Goal: Answer question/provide support

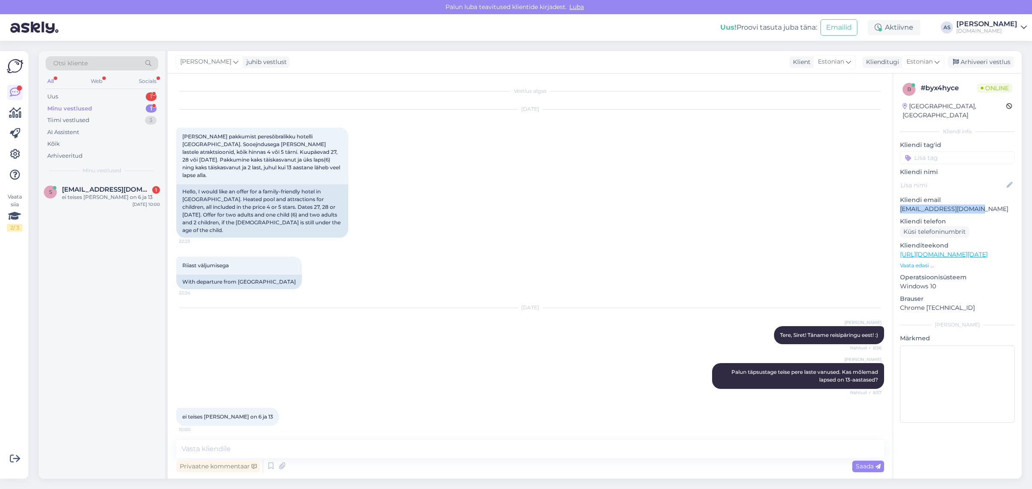
scroll to position [2, 0]
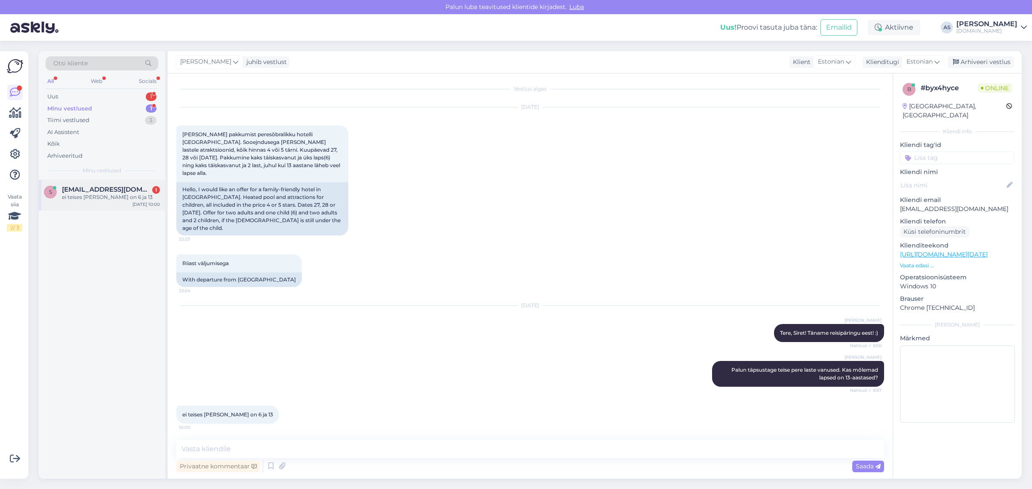
click at [123, 200] on div "ei teises [PERSON_NAME] on 6 ja 13" at bounding box center [111, 197] width 98 height 8
click at [382, 446] on textarea at bounding box center [530, 449] width 708 height 18
type textarea "H"
type textarea "Tänan täpsustuse eest!"
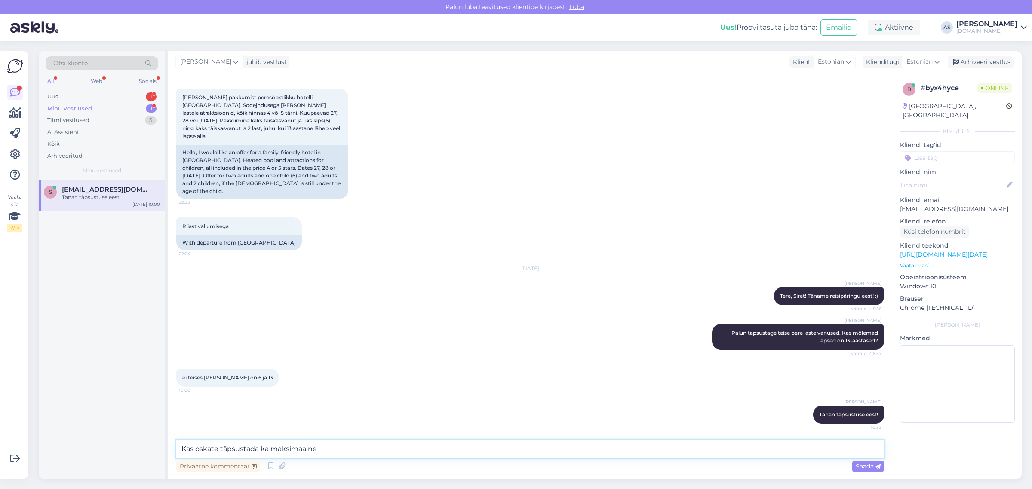
drag, startPoint x: 309, startPoint y: 449, endPoint x: 329, endPoint y: 450, distance: 20.7
click at [328, 450] on textarea "Kas oskate täpsustada ka maksimaalne" at bounding box center [530, 449] width 708 height 18
type textarea "Kas oskate täpsustada ka maksimaalset eelarvet ühele perele kokku, millest kind…"
click at [856, 463] on span "Saada" at bounding box center [867, 467] width 25 height 8
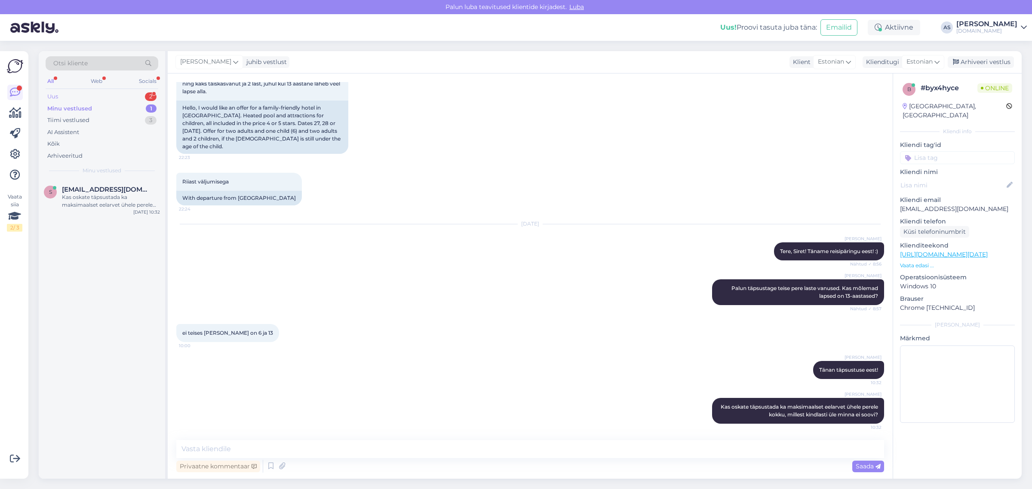
click at [118, 100] on div "Uus 2" at bounding box center [102, 97] width 113 height 12
click at [133, 233] on div "Tere ☀️ Paluks pakkumisi koolivaheajaks oktoober 5 tärni ultra kõik hinnas Türg…" at bounding box center [111, 239] width 98 height 15
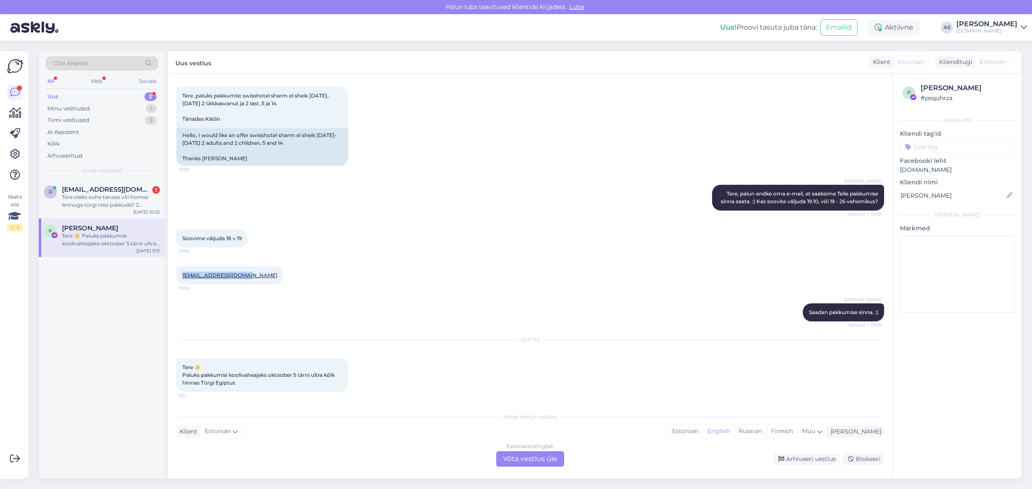
drag, startPoint x: 245, startPoint y: 276, endPoint x: 177, endPoint y: 276, distance: 68.3
click at [177, 276] on div "[EMAIL_ADDRESS][DOMAIN_NAME] 19:59" at bounding box center [229, 276] width 107 height 18
copy link "[EMAIL_ADDRESS][DOMAIN_NAME]"
click at [337, 286] on div "[EMAIL_ADDRESS][DOMAIN_NAME] 19:59" at bounding box center [530, 275] width 708 height 37
click at [517, 458] on div "Estonian to English Võta vestlus üle" at bounding box center [530, 458] width 68 height 15
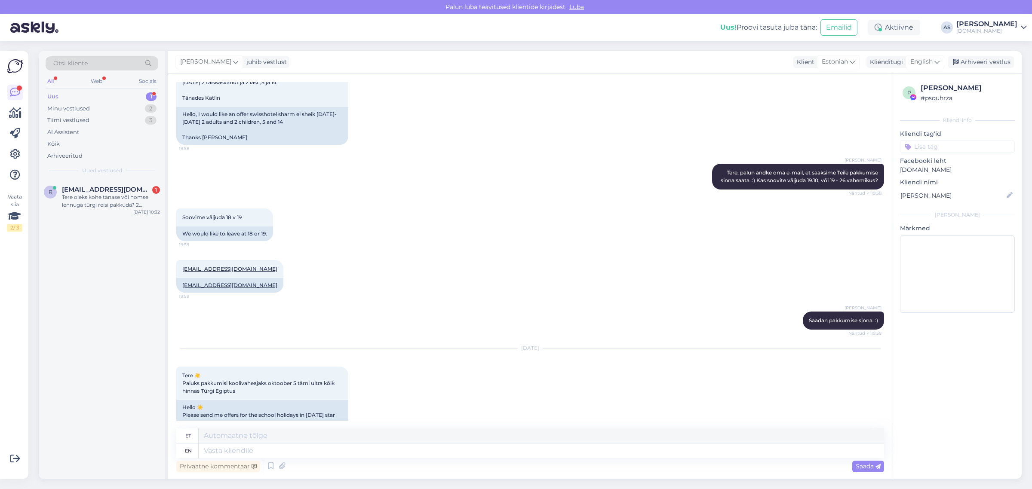
scroll to position [806, 0]
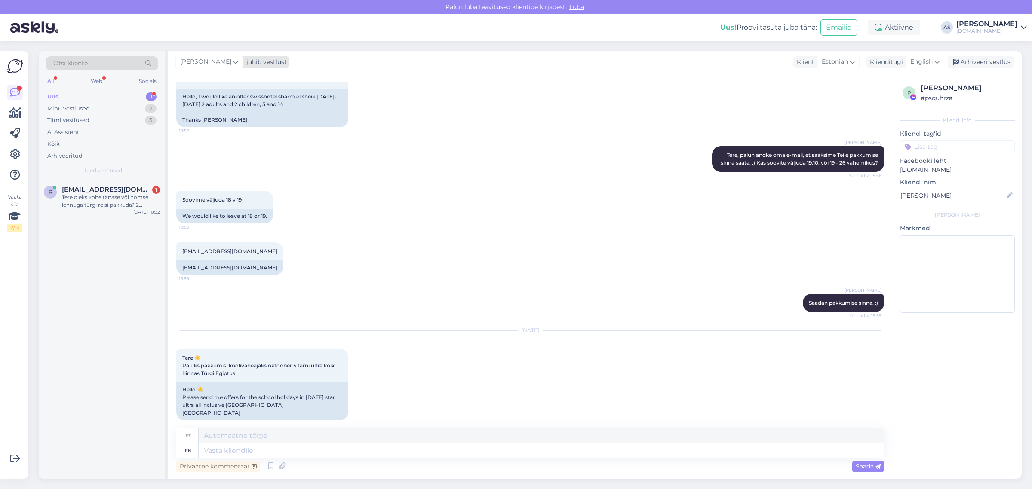
click at [248, 61] on div "juhib vestlust" at bounding box center [265, 62] width 44 height 9
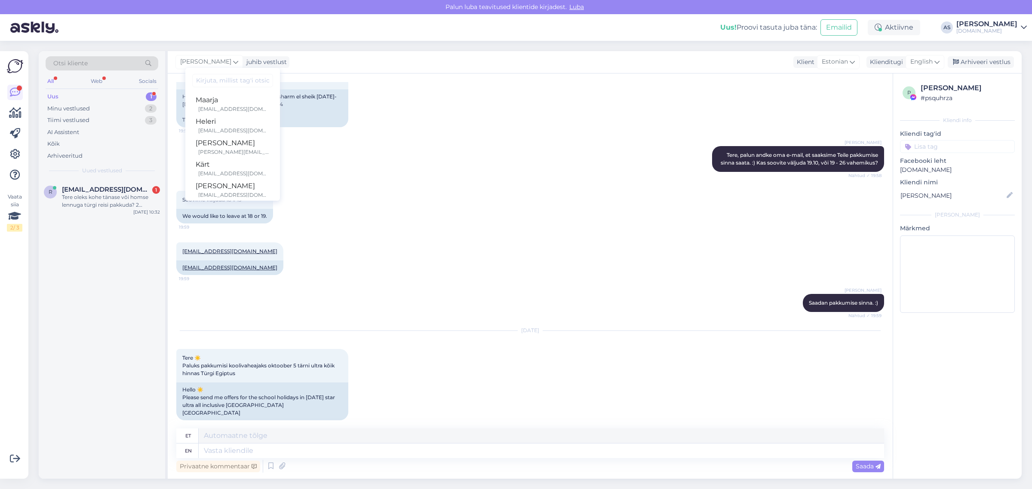
click at [235, 78] on input at bounding box center [232, 80] width 81 height 13
type input "lili"
click at [220, 100] on div "[PERSON_NAME]" at bounding box center [233, 100] width 74 height 10
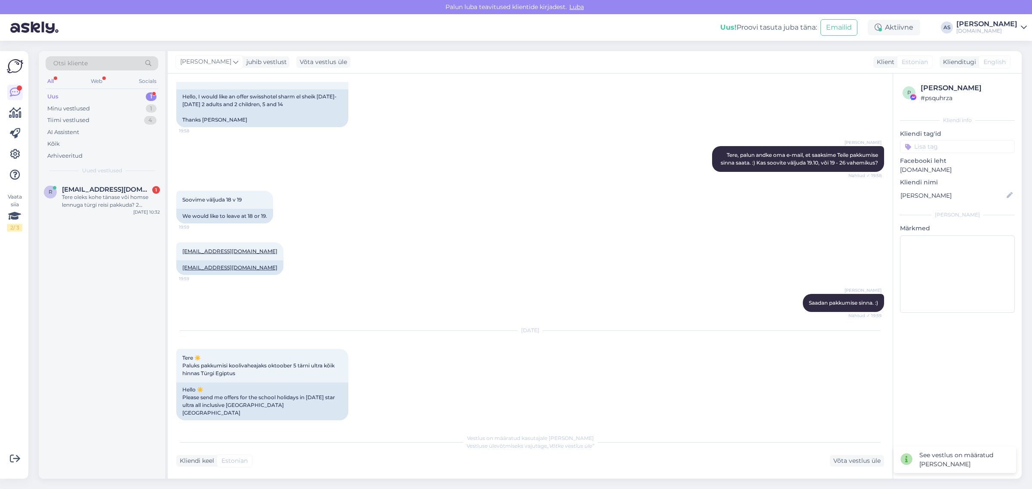
scroll to position [805, 0]
click at [120, 187] on span "[EMAIL_ADDRESS][DOMAIN_NAME]" at bounding box center [106, 190] width 89 height 8
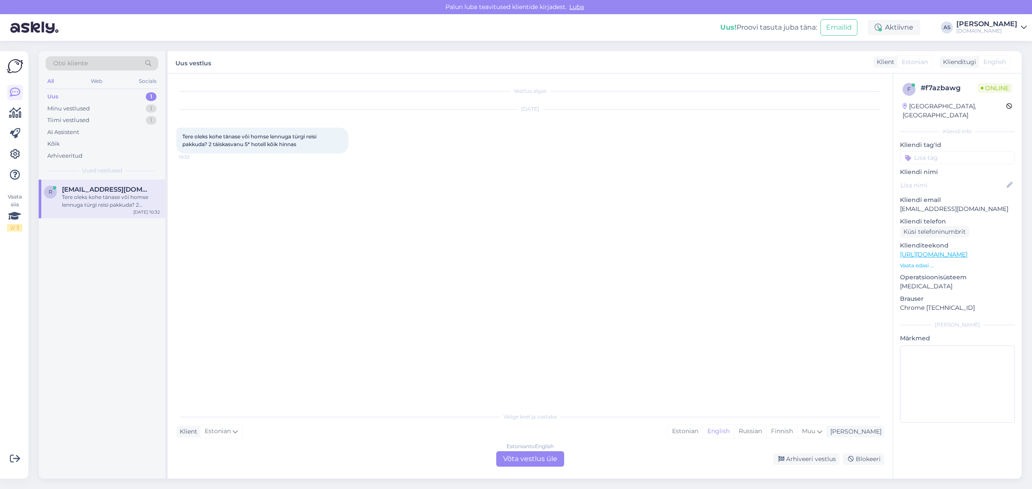
click at [530, 463] on div "Estonian to English Võta vestlus üle" at bounding box center [530, 458] width 68 height 15
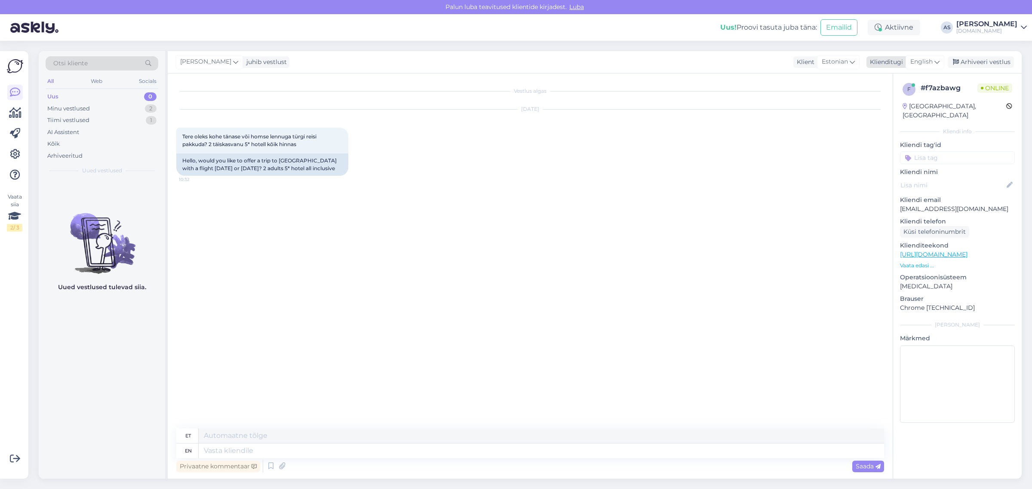
click at [931, 65] on span "English" at bounding box center [921, 61] width 22 height 9
click at [898, 112] on link "Estonian" at bounding box center [905, 114] width 95 height 14
click at [381, 449] on textarea at bounding box center [530, 449] width 708 height 18
type textarea "Tere! Esimene võimalik väljumine Türki oleks 25.08. Kas see kuupäev võiks Teile…"
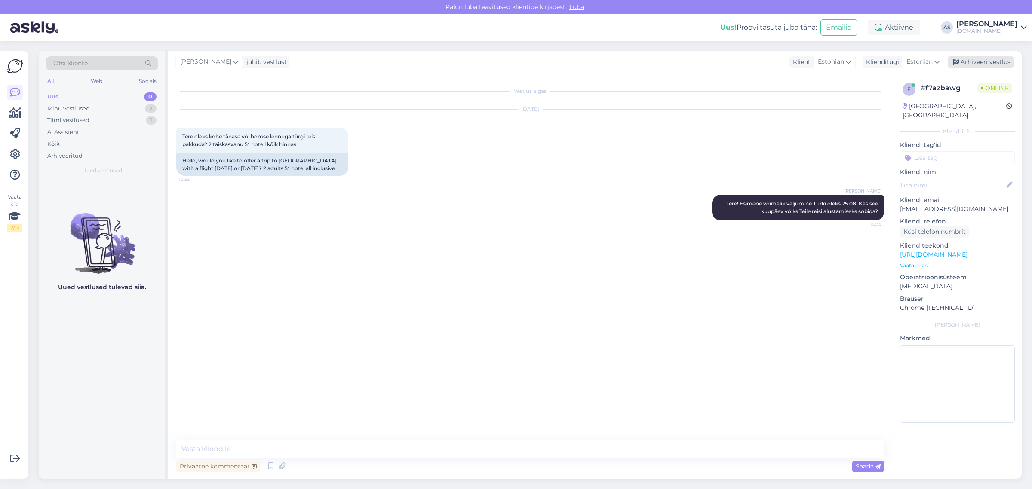
click at [1003, 61] on div "Arhiveeri vestlus" at bounding box center [980, 62] width 66 height 12
click at [148, 110] on div "1" at bounding box center [151, 108] width 11 height 9
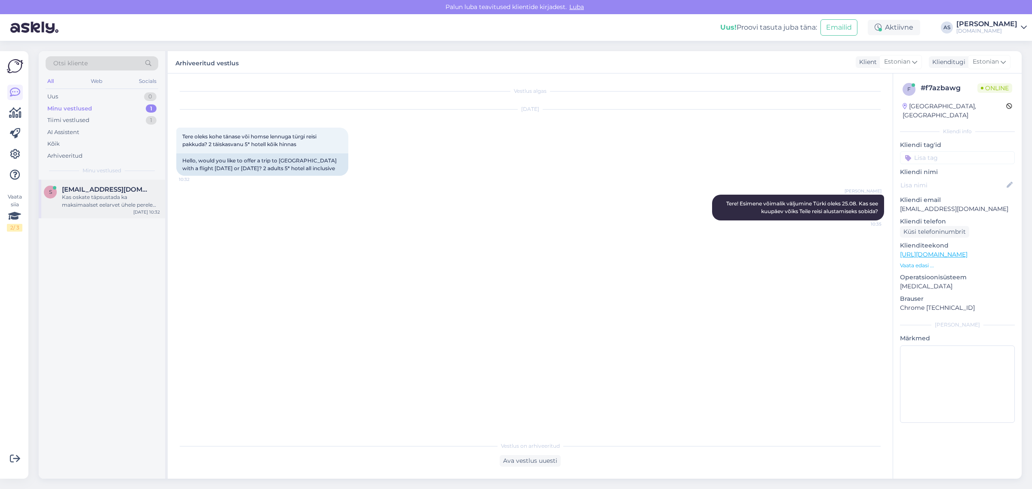
click at [104, 207] on div "Kas oskate täpsustada ka maksimaalset eelarvet ühele perele kokku, millest kind…" at bounding box center [111, 200] width 98 height 15
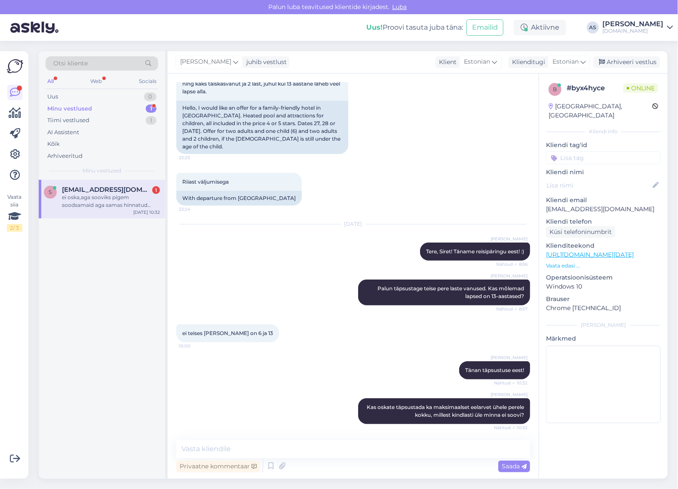
scroll to position [129, 0]
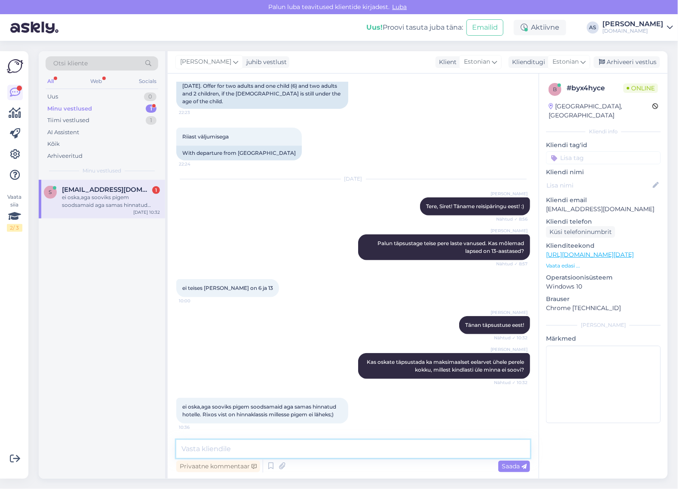
click at [330, 450] on textarea at bounding box center [353, 449] width 354 height 18
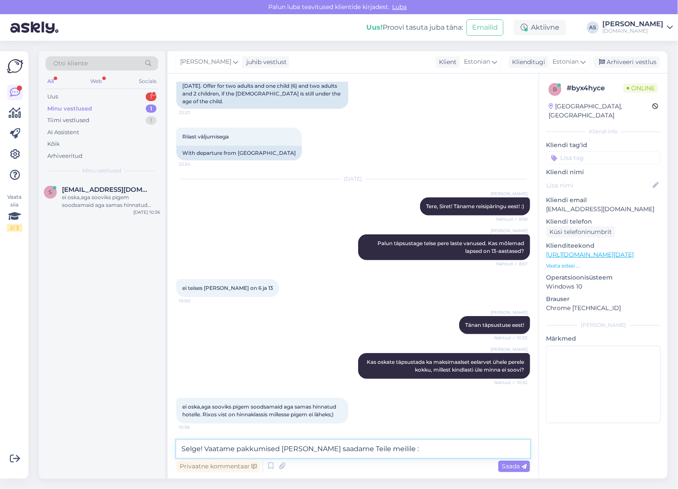
type textarea "Selge! Vaatame pakkumised üle ja saadame Teile meilile :)"
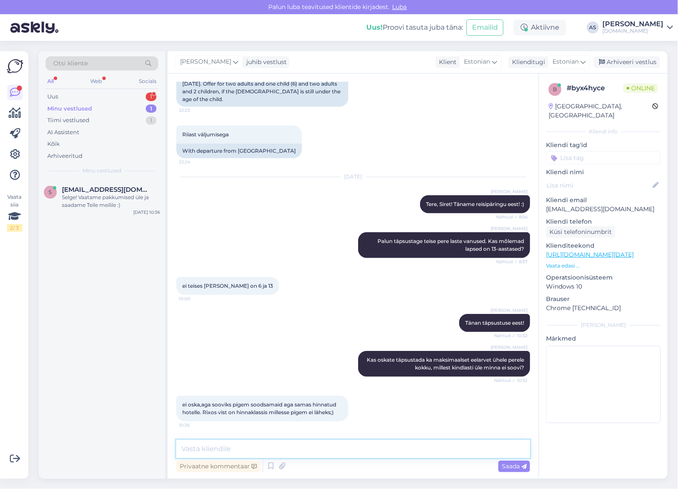
scroll to position [112, 0]
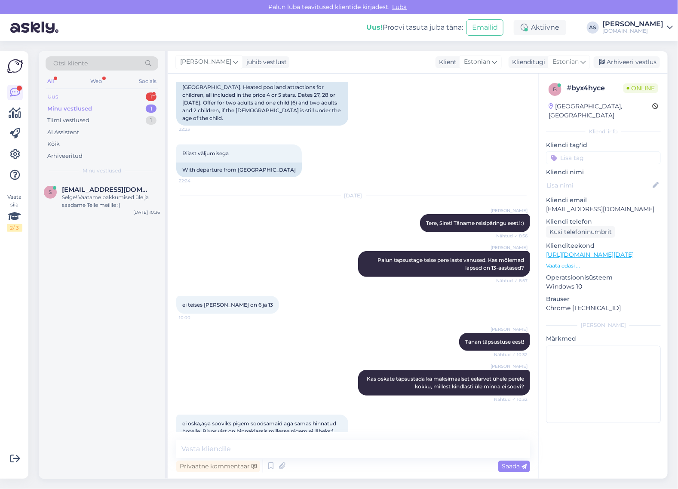
click at [106, 97] on div "Uus 1" at bounding box center [102, 97] width 113 height 12
click at [138, 181] on div "r [EMAIL_ADDRESS][DOMAIN_NAME] 1 Ei sobi kahjuks [DATE] 10:37" at bounding box center [102, 195] width 126 height 31
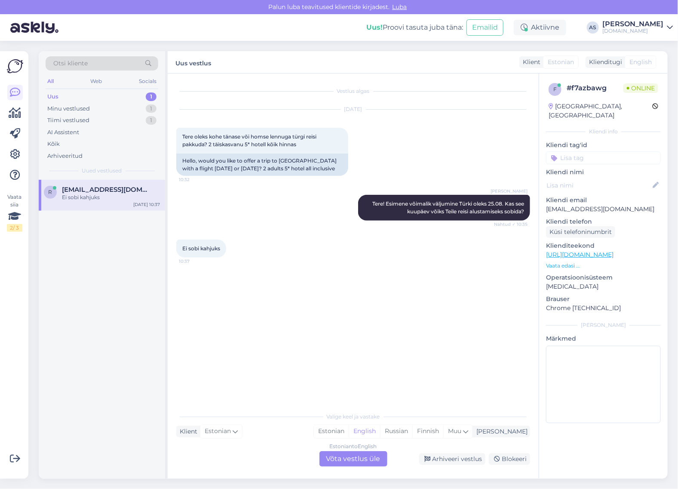
scroll to position [0, 0]
click at [454, 460] on div "Arhiveeri vestlus" at bounding box center [452, 459] width 66 height 12
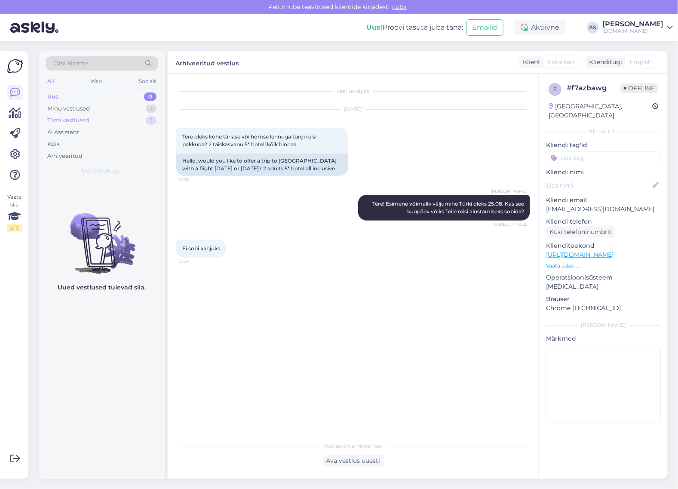
click at [110, 122] on div "Tiimi vestlused 1" at bounding box center [102, 120] width 113 height 12
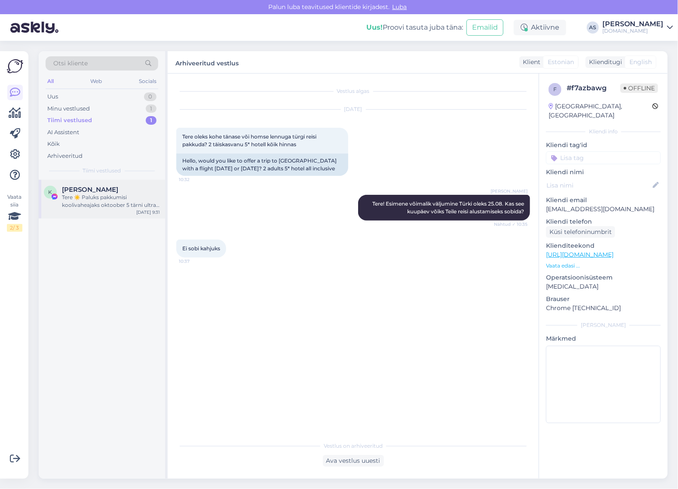
click at [108, 192] on div "[PERSON_NAME]" at bounding box center [111, 190] width 98 height 8
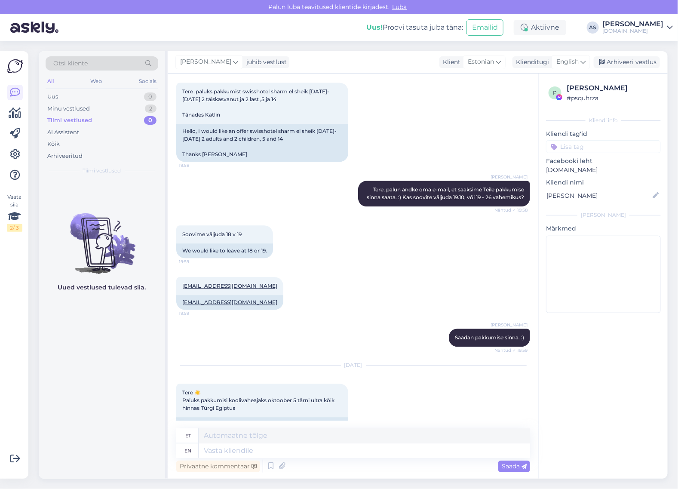
scroll to position [753, 0]
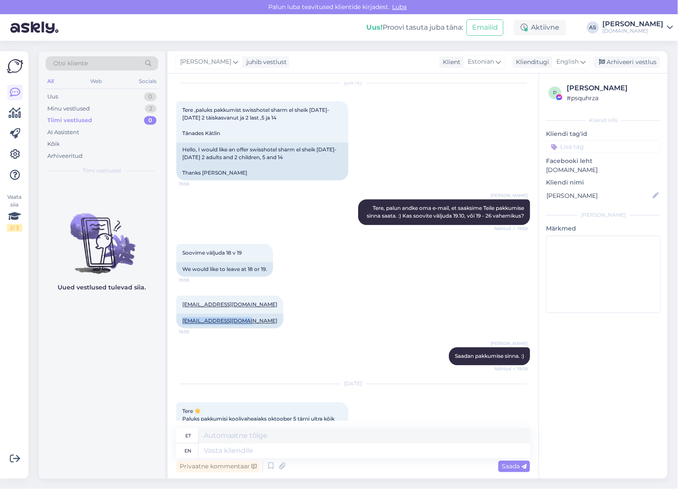
drag, startPoint x: 246, startPoint y: 320, endPoint x: 174, endPoint y: 322, distance: 72.2
click at [174, 322] on div "Vestlus algas [DATE] Tere 11:53 Hello Kärt Tere Nähtud ✓ 11:53 Paluksin pakkumi…" at bounding box center [353, 276] width 371 height 405
copy link "[EMAIL_ADDRESS][DOMAIN_NAME]"
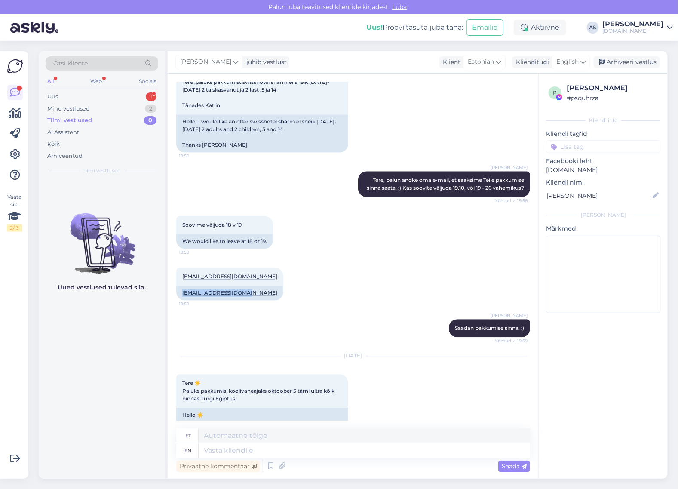
scroll to position [807, 0]
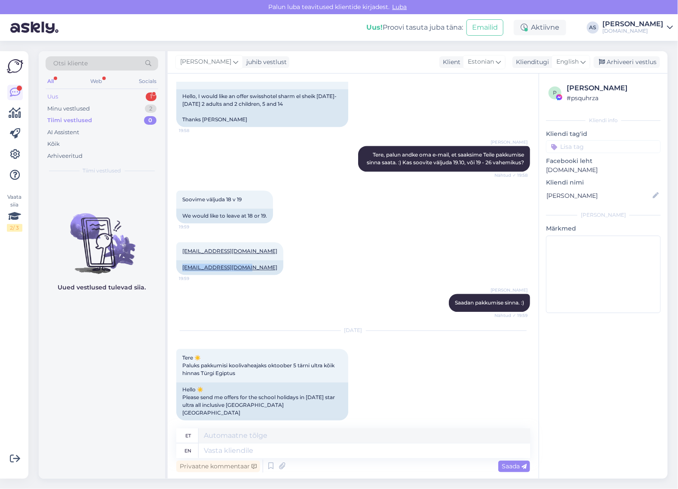
click at [113, 98] on div "Uus 1" at bounding box center [102, 97] width 113 height 12
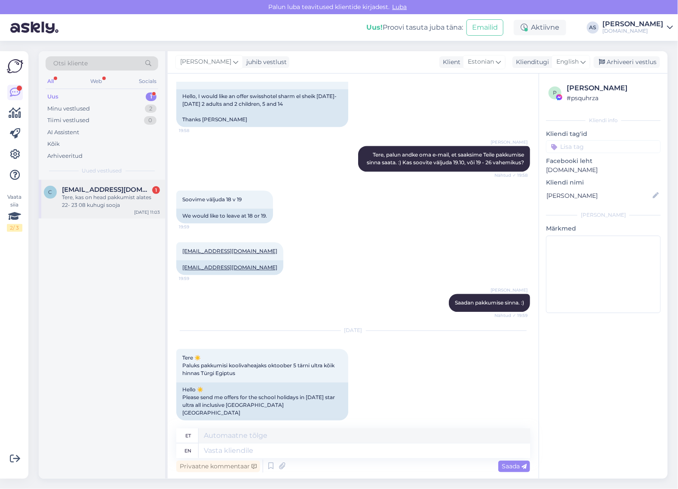
click at [127, 184] on div "c [EMAIL_ADDRESS][DOMAIN_NAME] 1 Tere, kas on head pakkumist alates 22- 23 08 k…" at bounding box center [102, 199] width 126 height 39
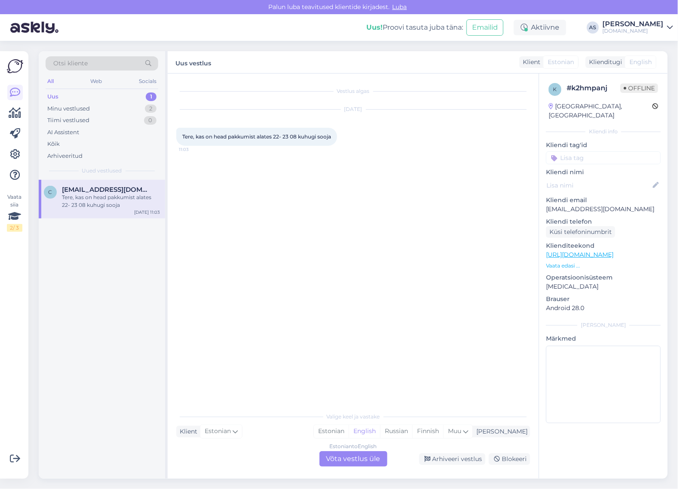
scroll to position [0, 0]
drag, startPoint x: 612, startPoint y: 200, endPoint x: 540, endPoint y: 204, distance: 71.9
click at [540, 204] on div "k # k2hmpanj Offline [GEOGRAPHIC_DATA], [GEOGRAPHIC_DATA] Kliendi info Kliendi …" at bounding box center [603, 255] width 129 height 362
copy p "[EMAIL_ADDRESS][DOMAIN_NAME]"
click at [363, 454] on div "Estonian to English Võta vestlus üle" at bounding box center [353, 458] width 68 height 15
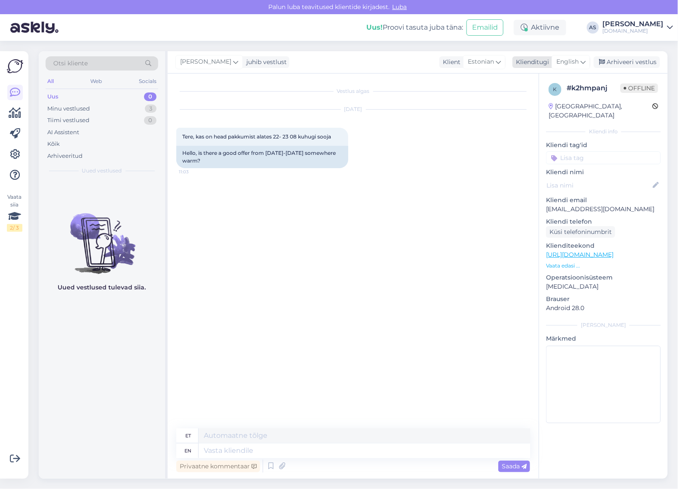
click at [583, 67] on div "English" at bounding box center [570, 62] width 39 height 14
click at [557, 113] on link "Estonian" at bounding box center [551, 114] width 95 height 14
click at [299, 441] on textarea at bounding box center [353, 449] width 354 height 18
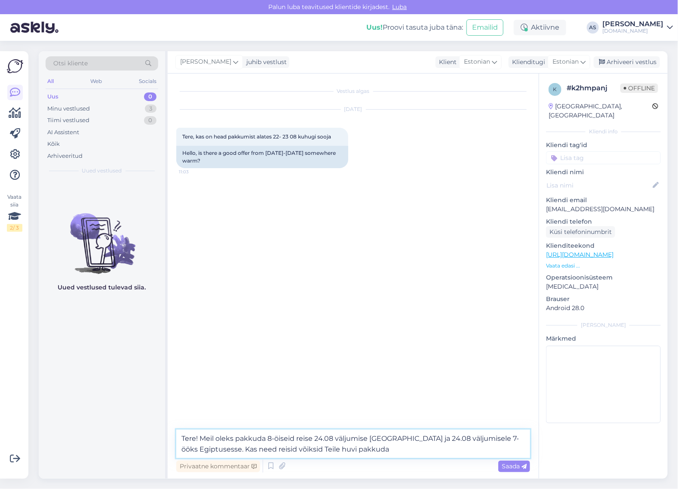
type textarea "Tere! Meil oleks pakkuda 8-öiseid reise 24.08 väljumise [GEOGRAPHIC_DATA] ja 24…"
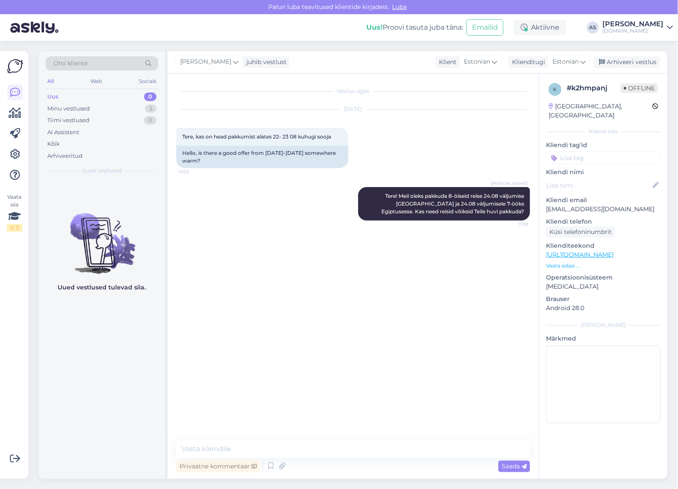
click at [97, 63] on div "Otsi kliente" at bounding box center [102, 63] width 113 height 14
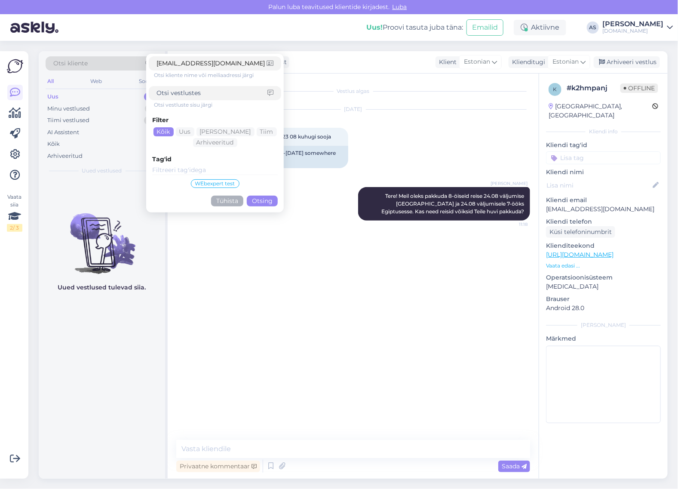
type input "[EMAIL_ADDRESS][DOMAIN_NAME]"
click at [262, 202] on button "Otsing" at bounding box center [262, 201] width 31 height 11
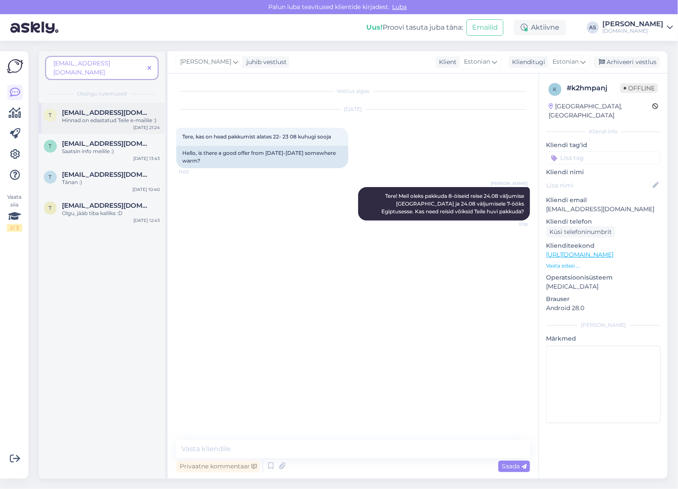
click at [123, 116] on div "Hinnad on edastatud Teile e-mailile :)" at bounding box center [111, 120] width 98 height 8
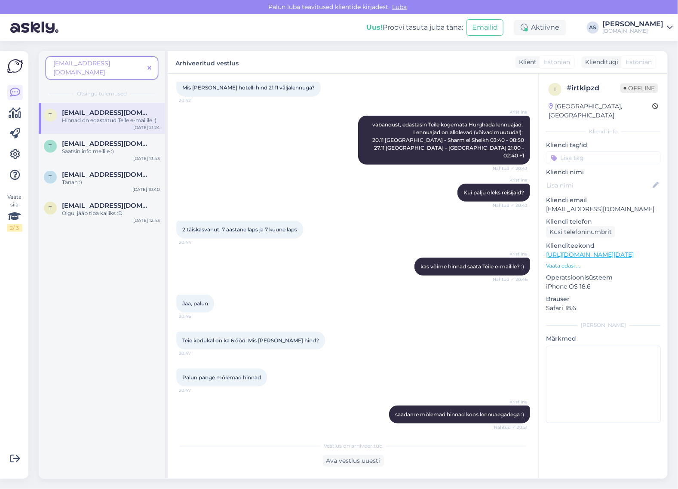
scroll to position [282, 0]
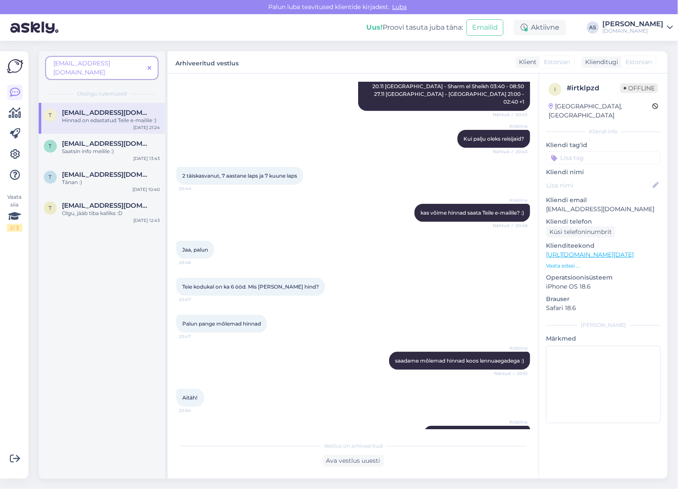
click at [150, 65] on icon at bounding box center [149, 68] width 4 height 6
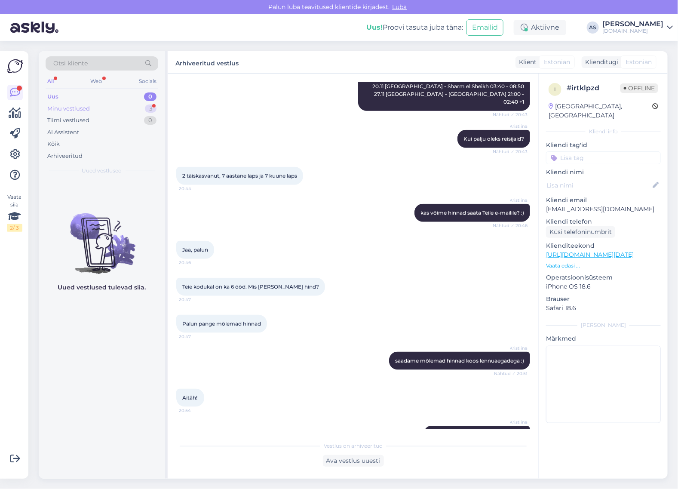
click at [112, 110] on div "Minu vestlused 3" at bounding box center [102, 109] width 113 height 12
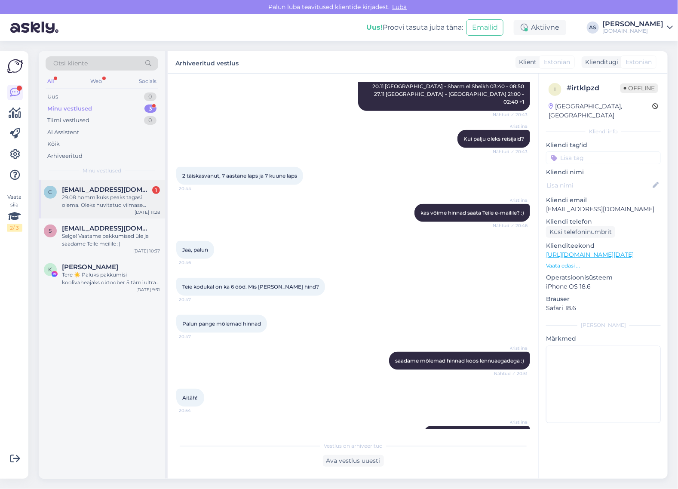
click at [104, 195] on div "29.08 hommikuks peaks tagasi olema. Oleks huvitatud viimase [PERSON_NAME] soods…" at bounding box center [111, 200] width 98 height 15
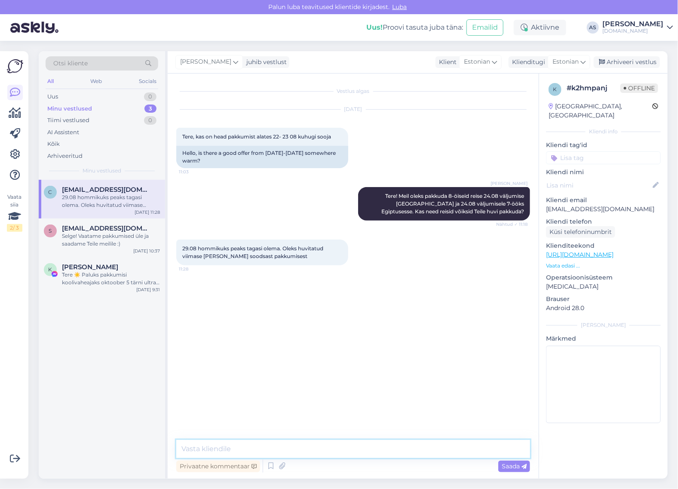
click at [316, 444] on textarea at bounding box center [353, 449] width 354 height 18
paste textarea "[URL][DOMAIN_NAME]"
type textarea "2 viimast lennukohta oleks pakkuda 22.08 väljumisele Rhodosele 3-ööks: [URL][DO…"
click at [516, 465] on span "Saada" at bounding box center [514, 466] width 25 height 8
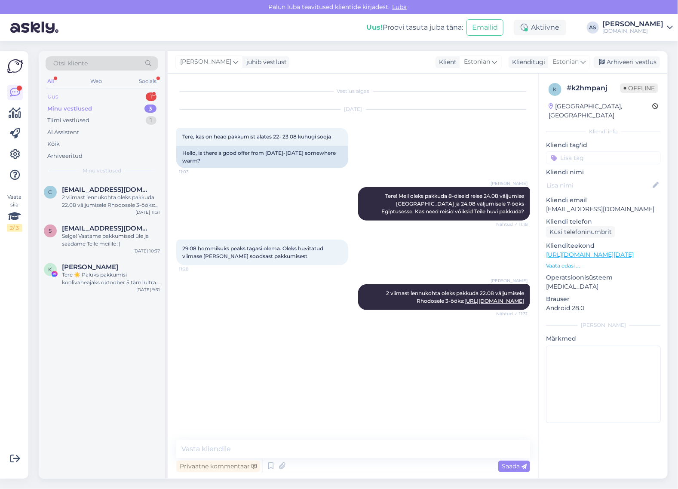
click at [129, 94] on div "Uus 1" at bounding box center [102, 97] width 113 height 12
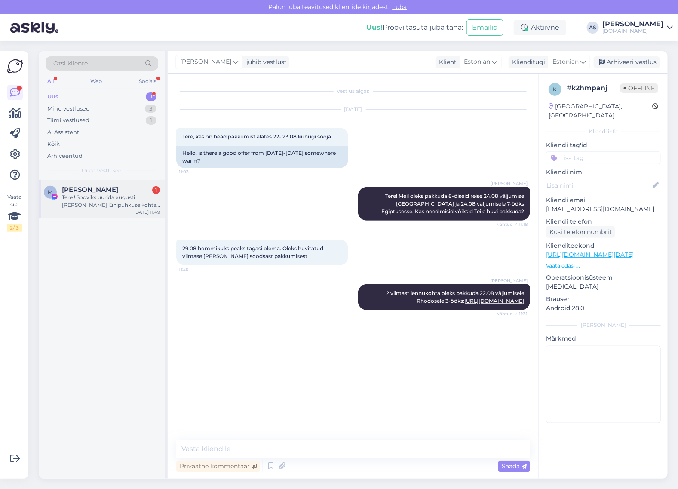
click at [134, 196] on div "Tere ! Sooviks uurida augusti [PERSON_NAME] lühipuhkuse kohta, 30.08 ja 3 ööd K…" at bounding box center [111, 200] width 98 height 15
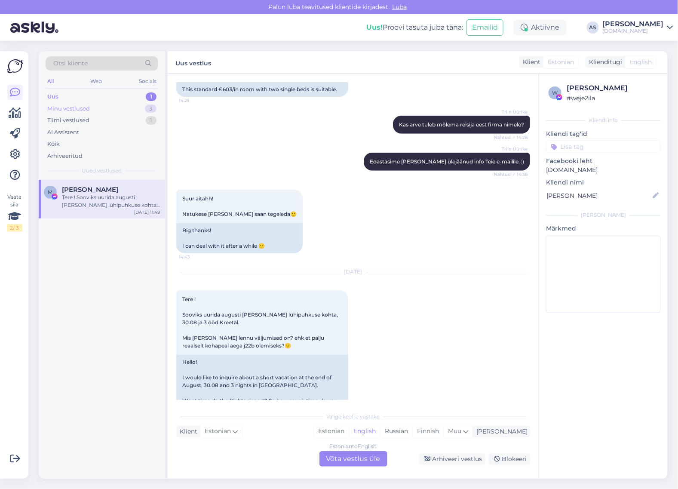
click at [95, 113] on div "Minu vestlused 3" at bounding box center [102, 109] width 113 height 12
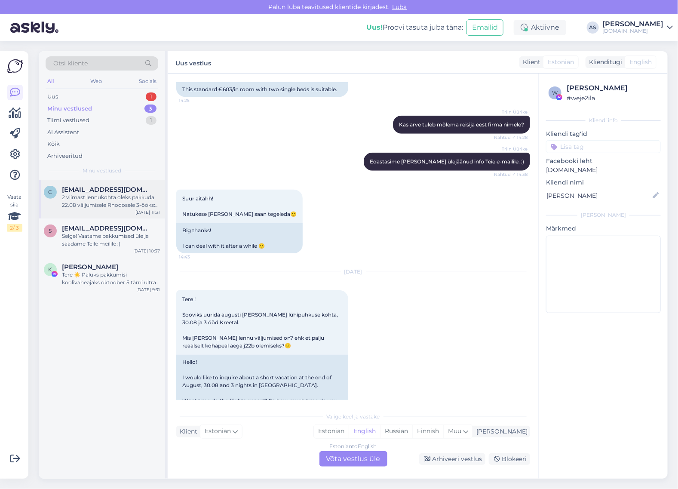
click at [117, 206] on div "2 viimast lennukohta oleks pakkuda 22.08 väljumisele Rhodosele 3-ööks: [URL][DO…" at bounding box center [111, 200] width 98 height 15
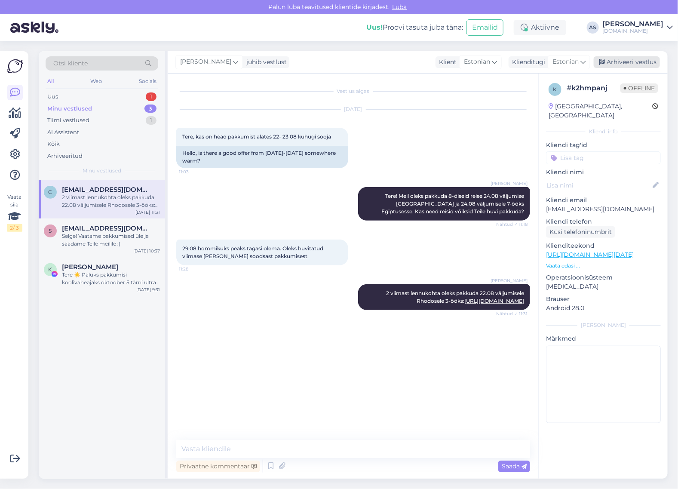
click at [641, 66] on div "Arhiveeri vestlus" at bounding box center [627, 62] width 66 height 12
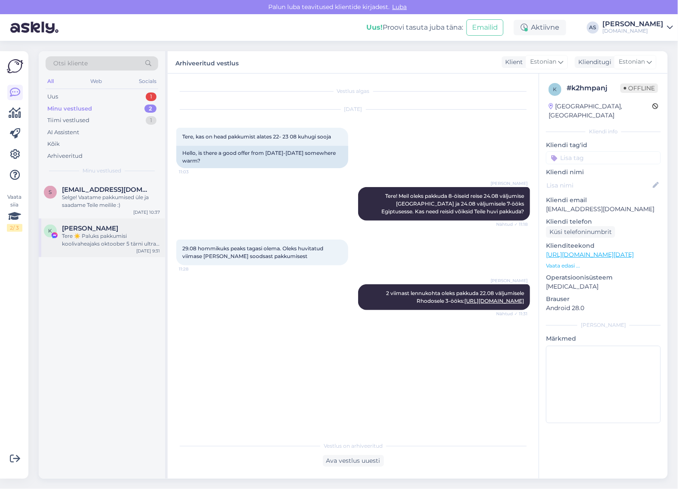
click at [112, 248] on div "K [PERSON_NAME] Tere ☀️ Paluks pakkumisi koolivaheajaks [DATE] tärni ultra kõik…" at bounding box center [102, 237] width 126 height 39
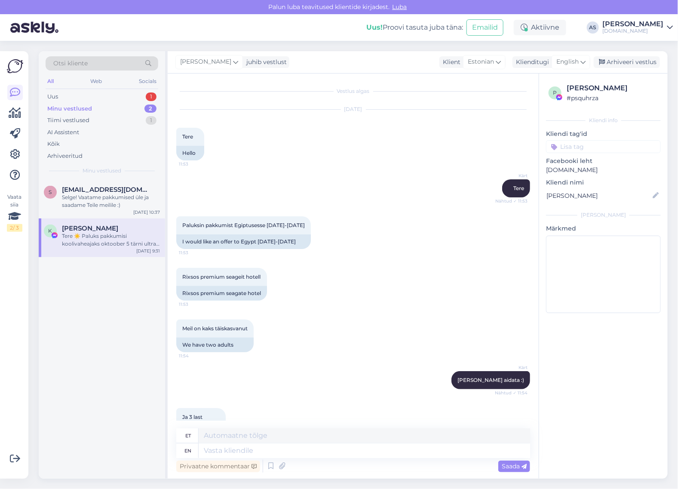
scroll to position [807, 0]
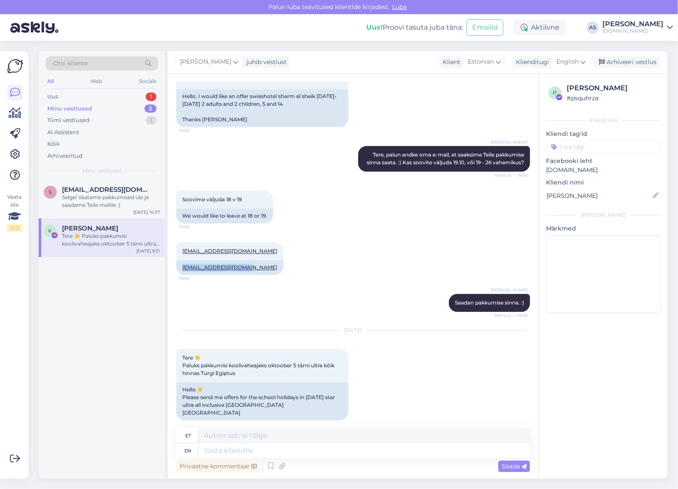
drag, startPoint x: 244, startPoint y: 267, endPoint x: 174, endPoint y: 267, distance: 69.6
click at [174, 267] on div "Vestlus algas [DATE] Tere 11:53 Hello Kärt Tere Nähtud ✓ 11:53 Paluksin pakkumi…" at bounding box center [353, 276] width 371 height 405
copy link "[EMAIL_ADDRESS][DOMAIN_NAME]"
click at [388, 240] on div "[EMAIL_ADDRESS][DOMAIN_NAME] 19:59 [EMAIL_ADDRESS][DOMAIN_NAME]" at bounding box center [353, 259] width 354 height 52
click at [624, 57] on div "Arhiveeri vestlus" at bounding box center [627, 62] width 66 height 12
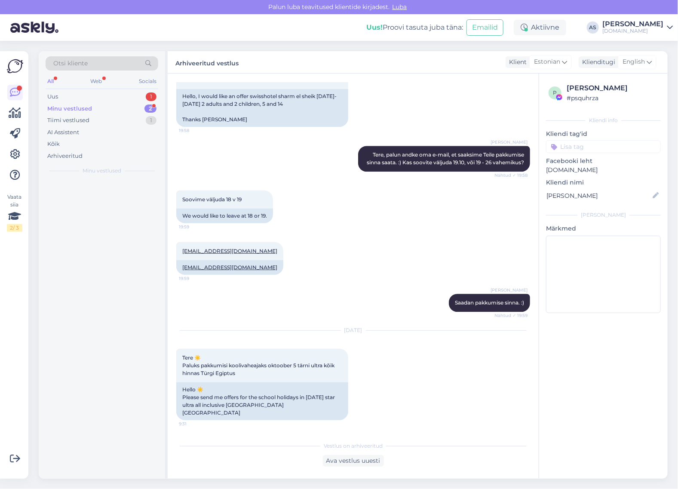
scroll to position [798, 0]
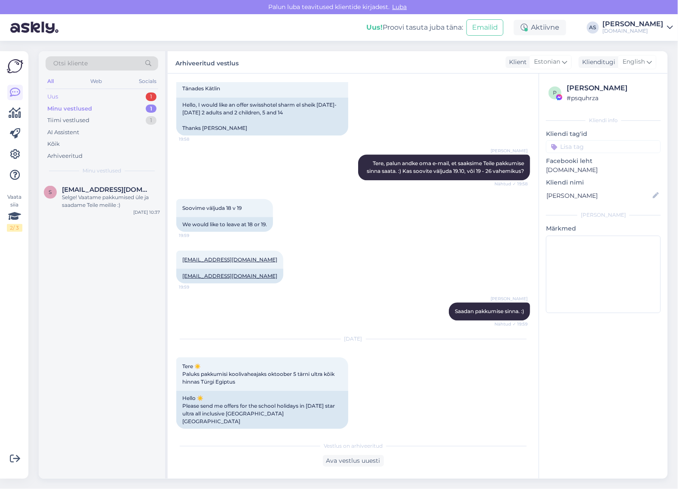
click at [107, 99] on div "Uus 1" at bounding box center [102, 97] width 113 height 12
click at [131, 206] on div "Tere ! Sooviks uurida augusti [PERSON_NAME] lühipuhkuse kohta, 30.08 ja 3 ööd K…" at bounding box center [111, 200] width 98 height 15
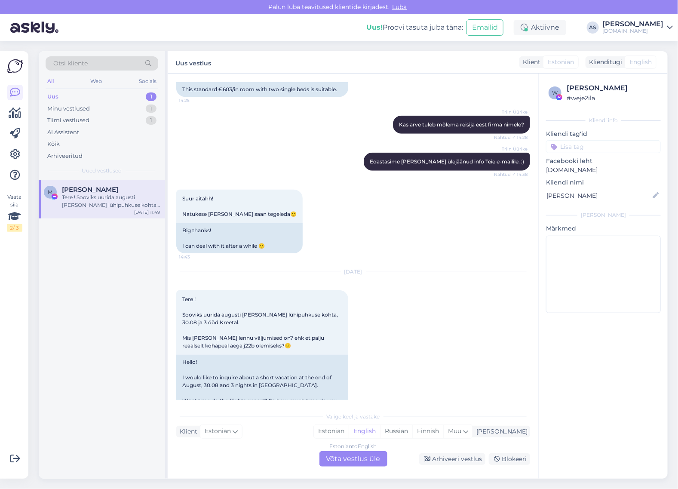
click at [344, 461] on div "Estonian to English Võta vestlus üle" at bounding box center [353, 458] width 68 height 15
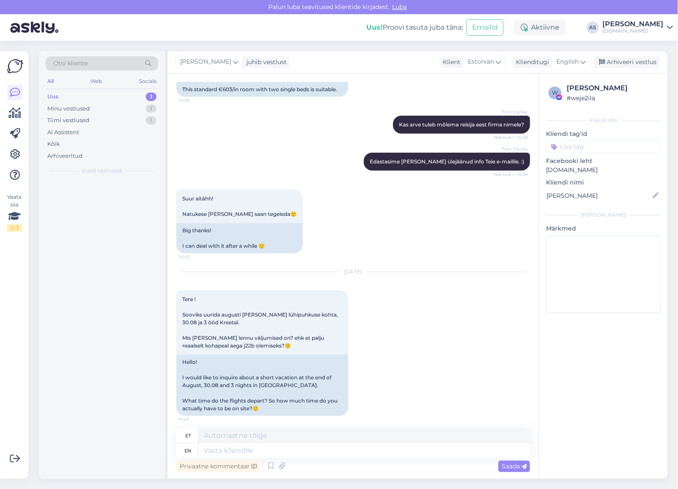
scroll to position [1625, 0]
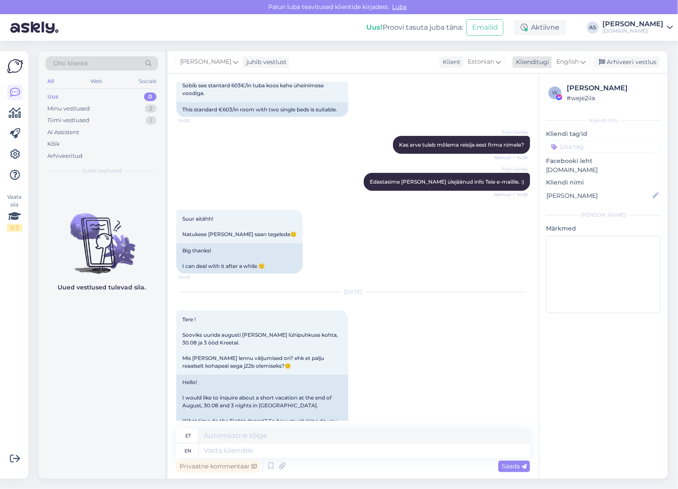
click at [570, 65] on span "English" at bounding box center [567, 61] width 22 height 9
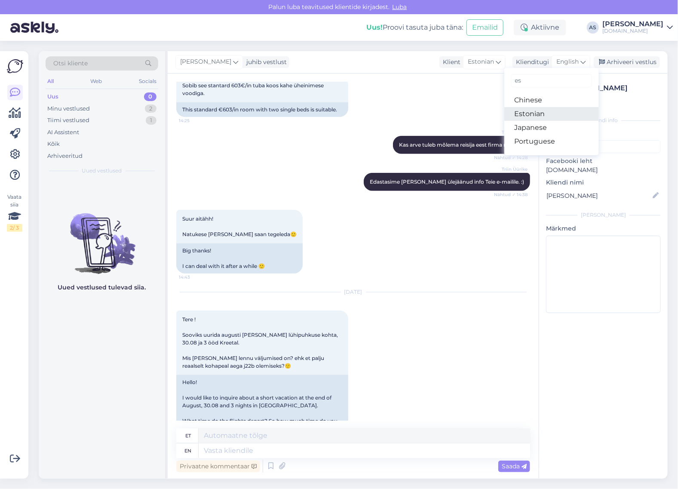
click at [557, 115] on link "Estonian" at bounding box center [551, 114] width 95 height 14
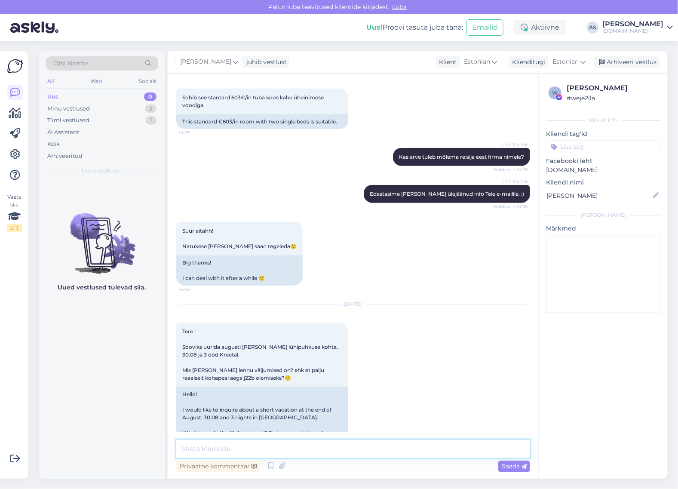
click at [291, 444] on textarea at bounding box center [353, 449] width 354 height 18
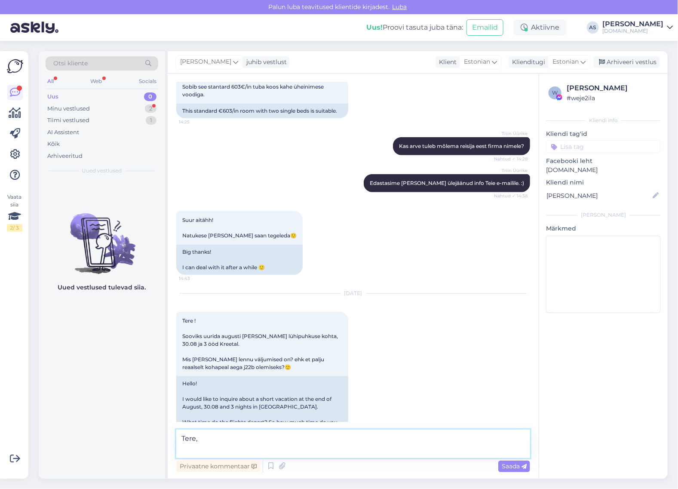
paste textarea "Reisi lennuajad on allolevad (võivad muutuda): 20.09 [GEOGRAPHIC_DATA] - [GEOGR…"
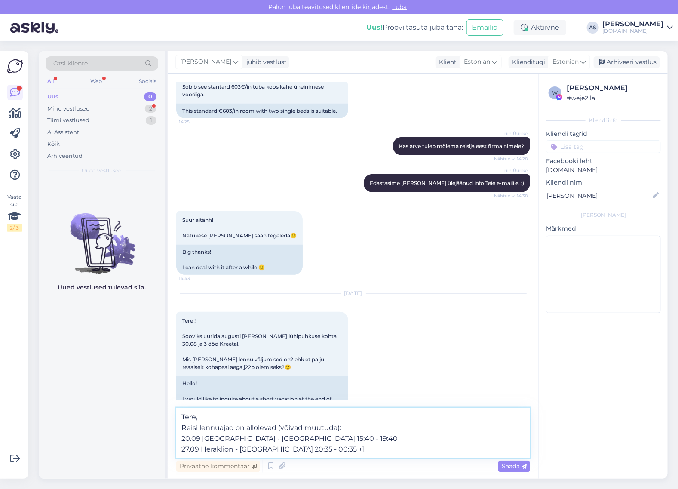
scroll to position [1645, 0]
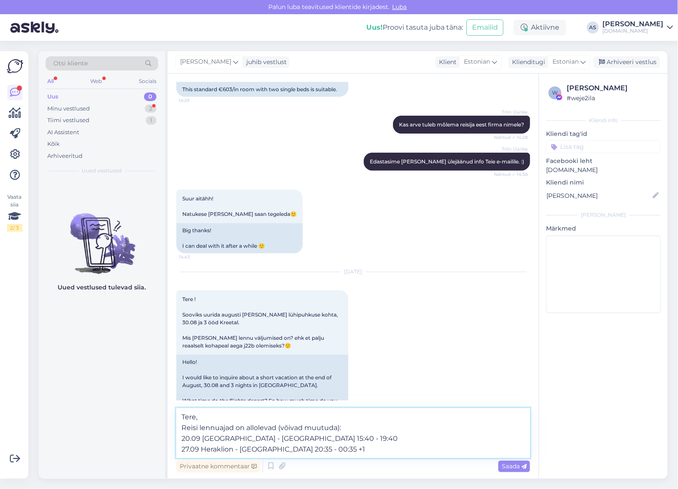
drag, startPoint x: 194, startPoint y: 438, endPoint x: 179, endPoint y: 440, distance: 15.1
click at [179, 440] on textarea "Tere, Reisi lennuajad on allolevad (võivad muutuda): 20.09 [GEOGRAPHIC_DATA] - …" at bounding box center [353, 433] width 354 height 50
drag, startPoint x: 199, startPoint y: 450, endPoint x: 176, endPoint y: 450, distance: 22.8
click at [176, 450] on textarea "Tere, Reisi lennuajad on allolevad (võivad muutuda): 30.08 [GEOGRAPHIC_DATA] - …" at bounding box center [353, 433] width 354 height 50
click at [270, 450] on textarea "Tere, Reisi lennuajad on allolevad (võivad muutuda): 30.08 [GEOGRAPHIC_DATA] - …" at bounding box center [353, 433] width 354 height 50
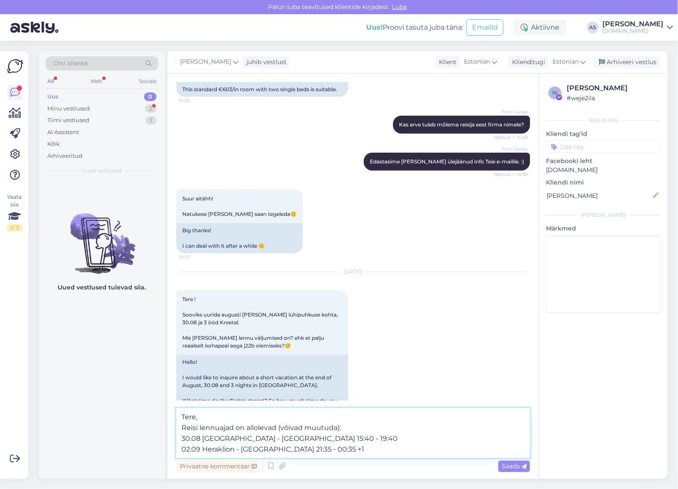
drag, startPoint x: 274, startPoint y: 451, endPoint x: 280, endPoint y: 451, distance: 6.0
click at [280, 451] on textarea "Tere, Reisi lennuajad on allolevad (võivad muutuda): 30.08 [GEOGRAPHIC_DATA] - …" at bounding box center [353, 433] width 354 height 50
click at [291, 453] on textarea "Tere, Reisi lennuajad on allolevad (võivad muutuda): 30.08 [GEOGRAPHIC_DATA] - …" at bounding box center [353, 433] width 354 height 50
drag, startPoint x: 300, startPoint y: 452, endPoint x: 304, endPoint y: 453, distance: 5.0
click at [304, 453] on textarea "Tere, Reisi lennuajad on allolevad (võivad muutuda): 30.08 [GEOGRAPHIC_DATA] - …" at bounding box center [353, 433] width 354 height 50
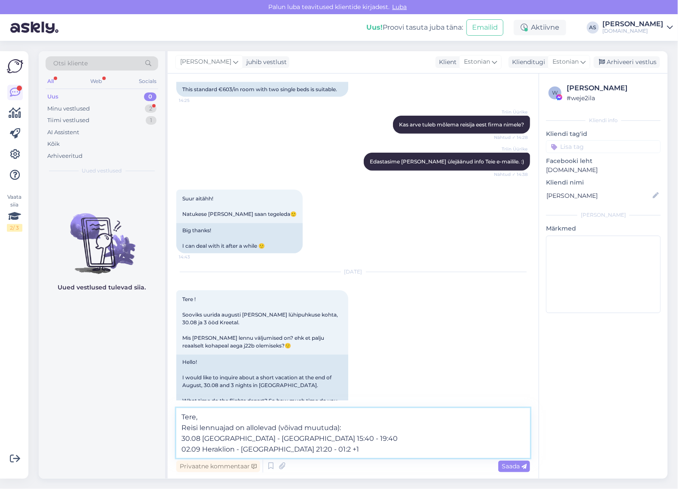
type textarea "Tere, Reisi lennuajad on allolevad (võivad muutuda): 30.08 [GEOGRAPHIC_DATA] - …"
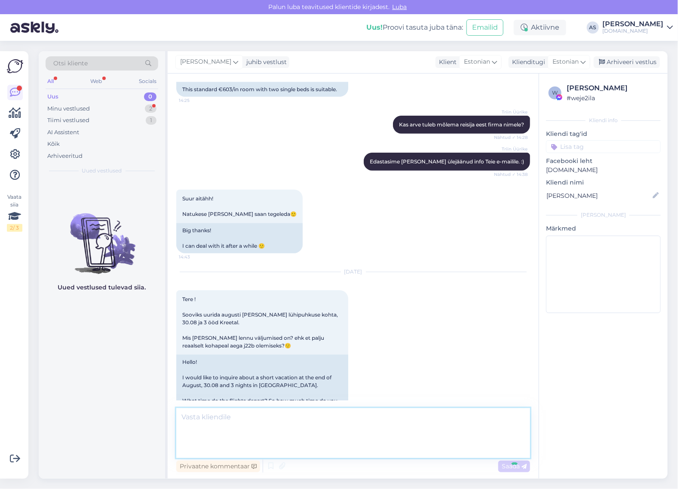
scroll to position [1673, 0]
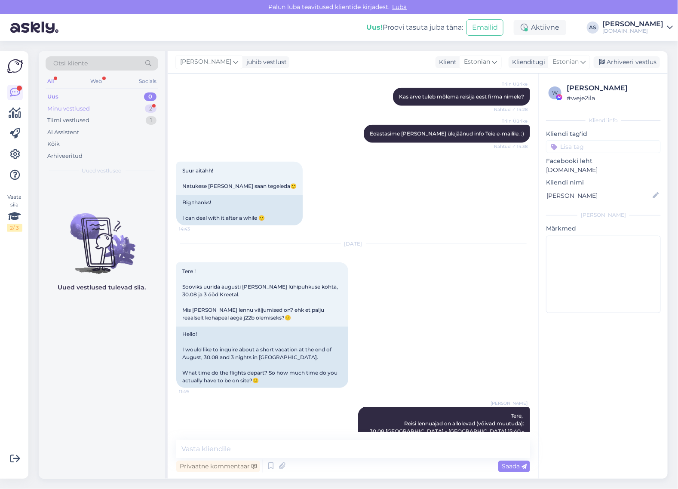
click at [127, 110] on div "Minu vestlused 2" at bounding box center [102, 109] width 113 height 12
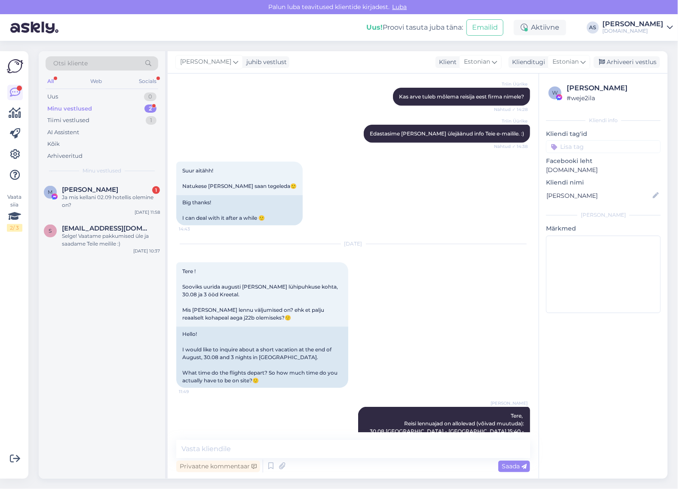
scroll to position [1711, 0]
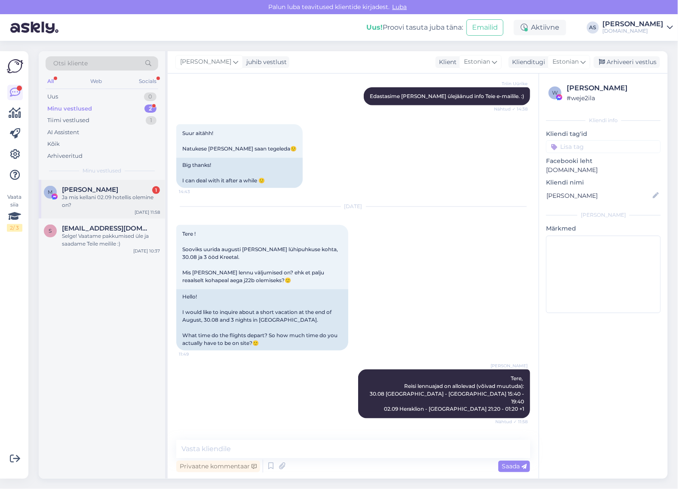
click at [115, 190] on div "[PERSON_NAME] 1" at bounding box center [111, 190] width 98 height 8
click at [297, 443] on textarea at bounding box center [353, 449] width 354 height 18
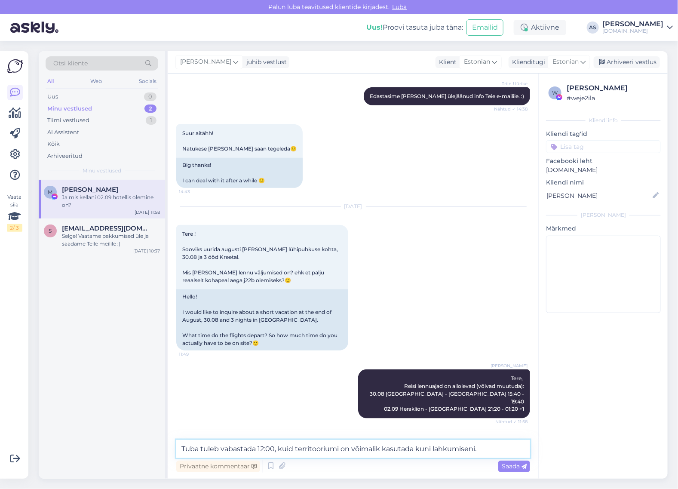
click at [352, 449] on textarea "Tuba tuleb vabastada 12:00, kuid territooriumi on võimalik kasutada kuni lahkum…" at bounding box center [353, 449] width 354 height 18
type textarea "Tuba tuleb vabastada 12:00, kuid territooriumi on üldjuhul võimalik kasutada ku…"
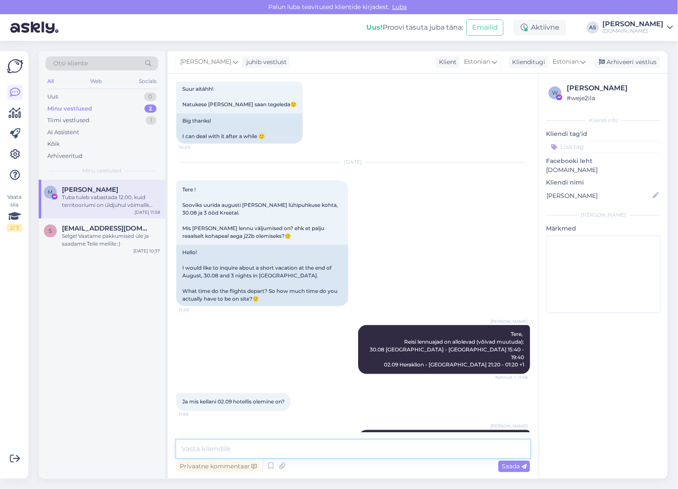
click at [398, 450] on textarea at bounding box center [353, 449] width 354 height 18
click at [312, 450] on textarea "Võimalik on juurde osta ka hiline chec-out, siis" at bounding box center [353, 449] width 354 height 18
click at [421, 447] on textarea "Võimalik on juurde osta ka hiline check-out, siis" at bounding box center [353, 449] width 354 height 18
type textarea "Võimalik on juurde osta ka hiline check-out, siis on võimalik tuba kasutada kun…"
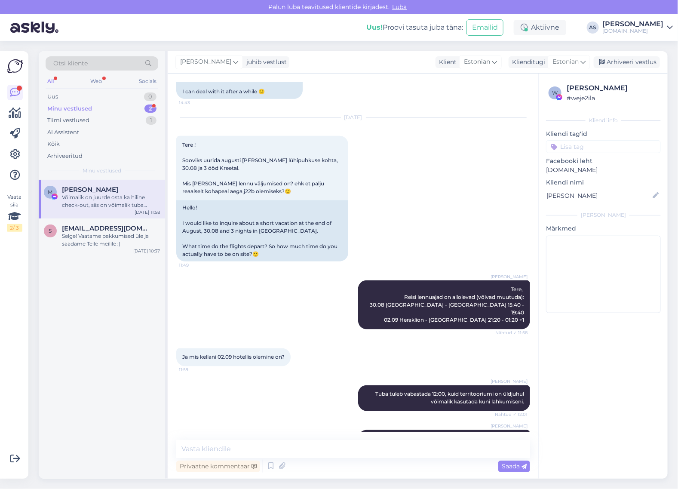
click at [87, 213] on div "M [PERSON_NAME] Võimalik on juurde osta ka hiline check-out, siis on võimalik t…" at bounding box center [102, 199] width 126 height 39
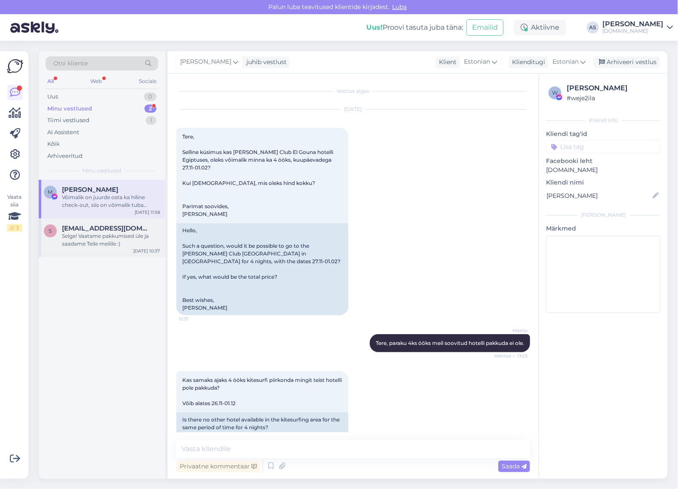
click at [89, 224] on div "s [EMAIL_ADDRESS][DOMAIN_NAME] Selge! Vaatame pakkumised [PERSON_NAME] saadame …" at bounding box center [102, 237] width 126 height 39
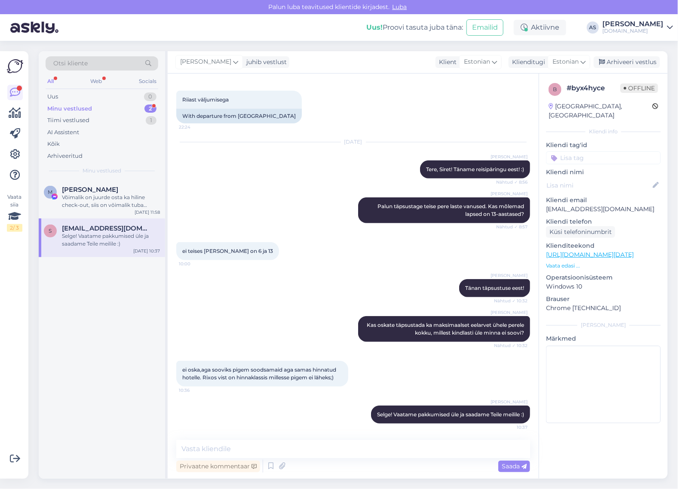
click at [102, 220] on div "s [EMAIL_ADDRESS][DOMAIN_NAME] Selge! Vaatame pakkumised [PERSON_NAME] saadame …" at bounding box center [102, 237] width 126 height 39
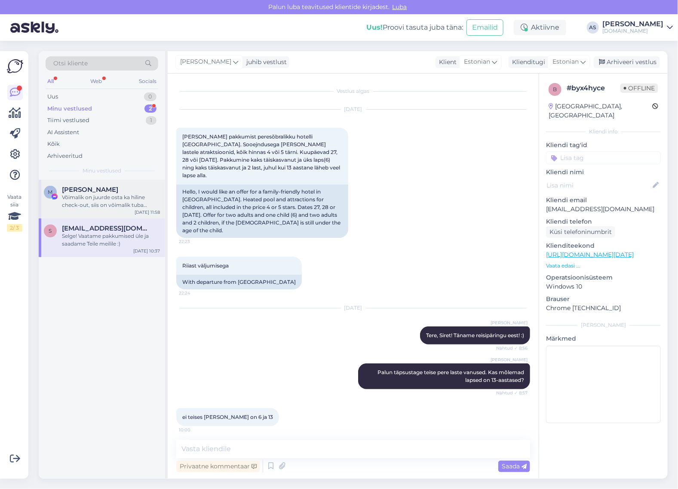
click at [104, 211] on div "M [PERSON_NAME] Võimalik on juurde osta ka hiline check-out, siis on võimalik t…" at bounding box center [102, 199] width 126 height 39
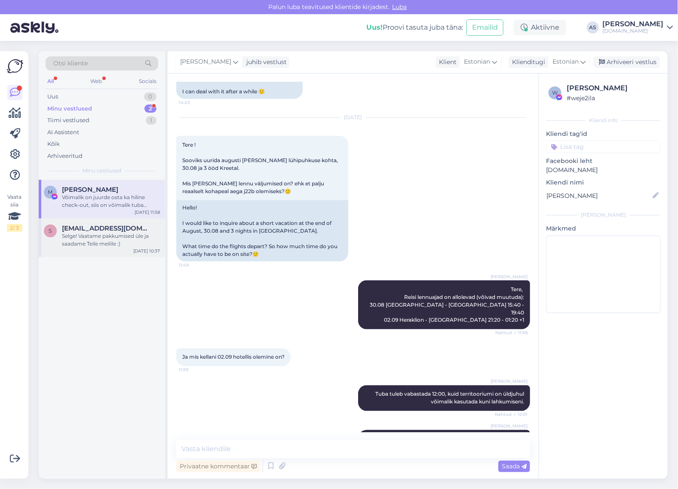
click at [107, 232] on div "Selge! Vaatame pakkumised üle ja saadame Teile meilile :)" at bounding box center [111, 239] width 98 height 15
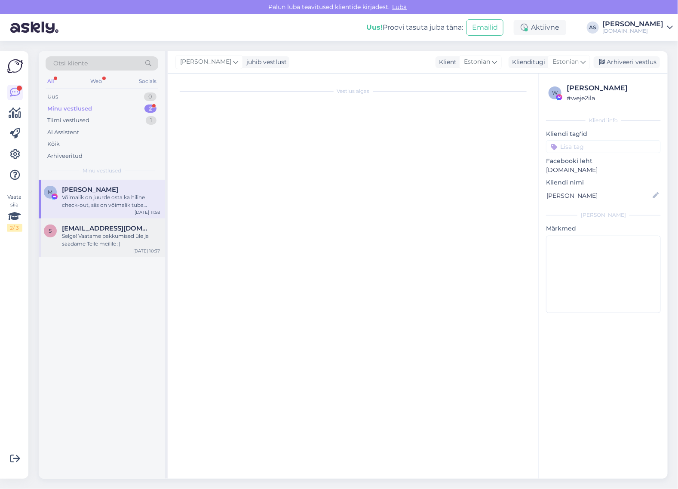
scroll to position [166, 0]
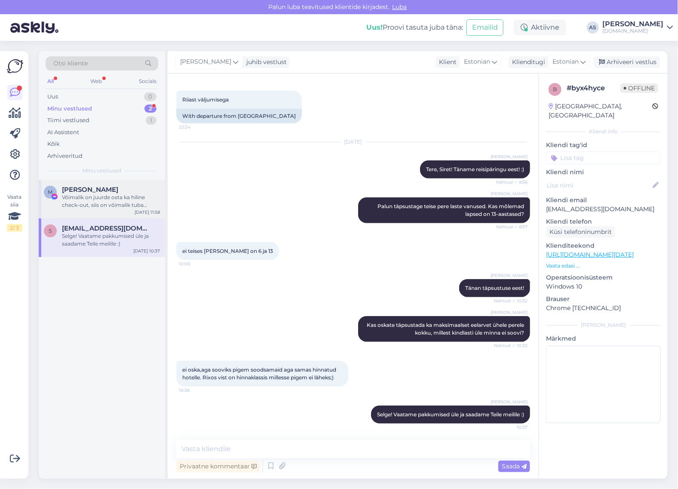
click at [106, 211] on div "M [PERSON_NAME] Võimalik on juurde osta ka hiline check-out, siis on võimalik t…" at bounding box center [102, 199] width 126 height 39
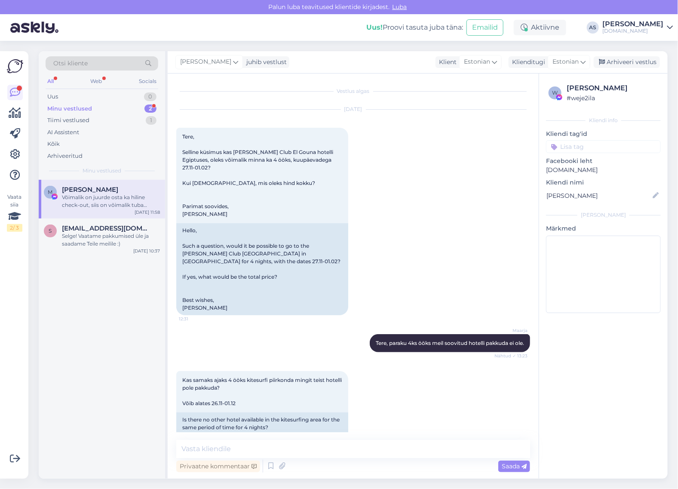
scroll to position [1800, 0]
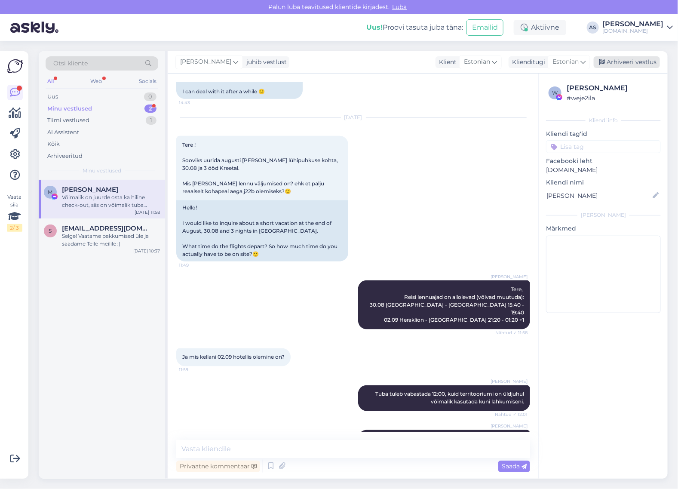
click at [634, 64] on div "Arhiveeri vestlus" at bounding box center [627, 62] width 66 height 12
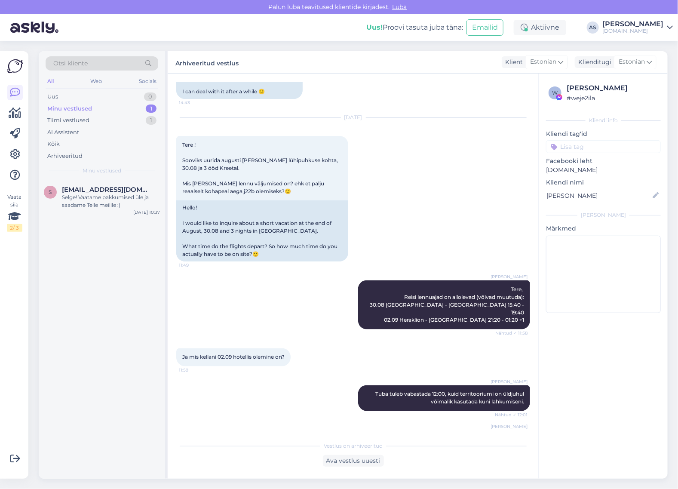
click at [113, 72] on div "Otsi kliente" at bounding box center [102, 65] width 113 height 19
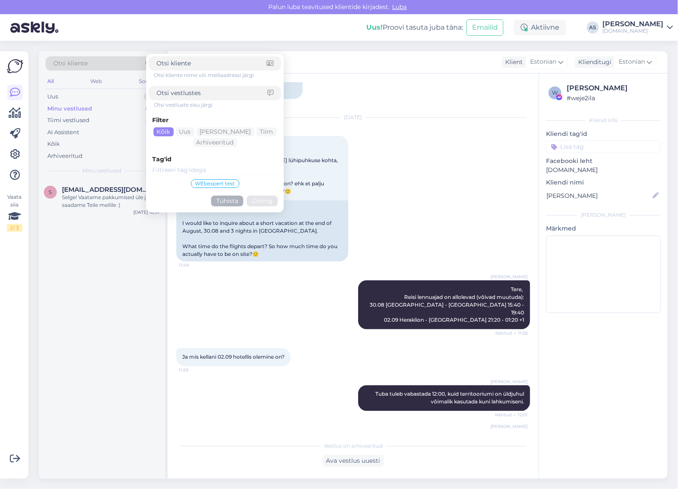
click at [114, 63] on div "Otsi kliente" at bounding box center [102, 63] width 113 height 14
click at [188, 61] on input at bounding box center [211, 63] width 110 height 9
paste input "[EMAIL_ADDRESS][DOMAIN_NAME]"
type input "[EMAIL_ADDRESS][DOMAIN_NAME]"
click at [270, 201] on button "Otsing" at bounding box center [262, 201] width 31 height 11
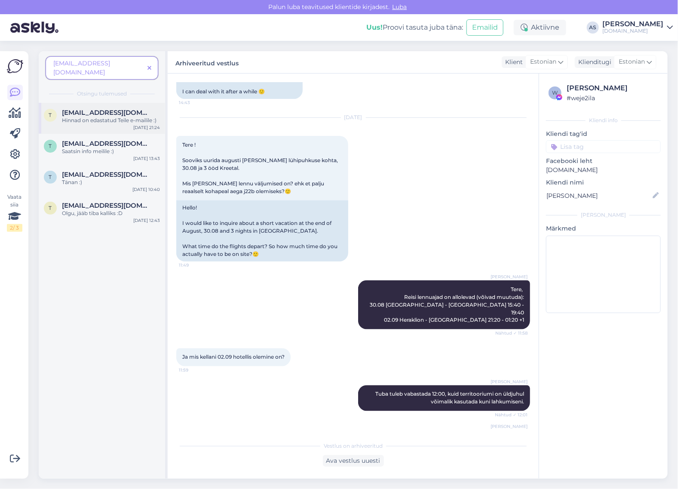
click at [110, 116] on div "Hinnad on edastatud Teile e-mailile :)" at bounding box center [111, 120] width 98 height 8
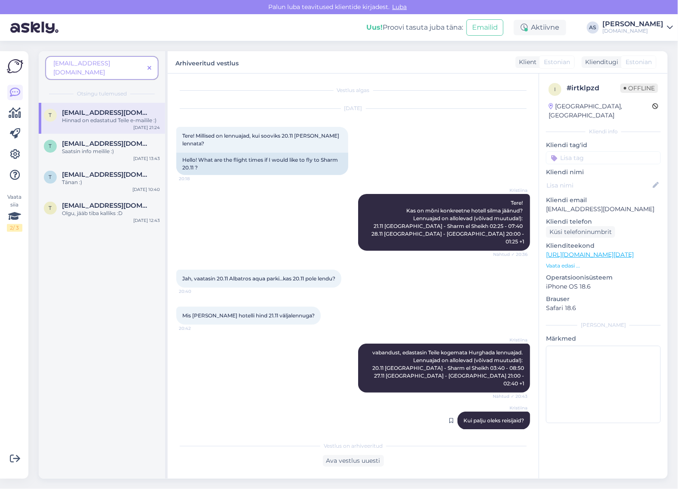
scroll to position [0, 0]
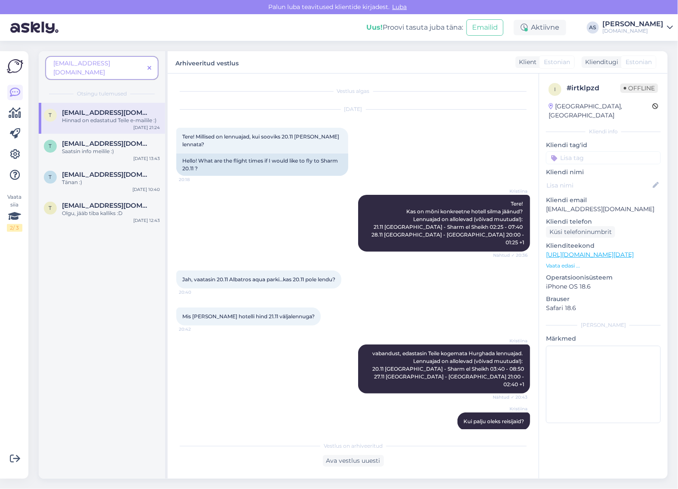
click at [564, 262] on p "Vaata edasi ..." at bounding box center [603, 266] width 115 height 8
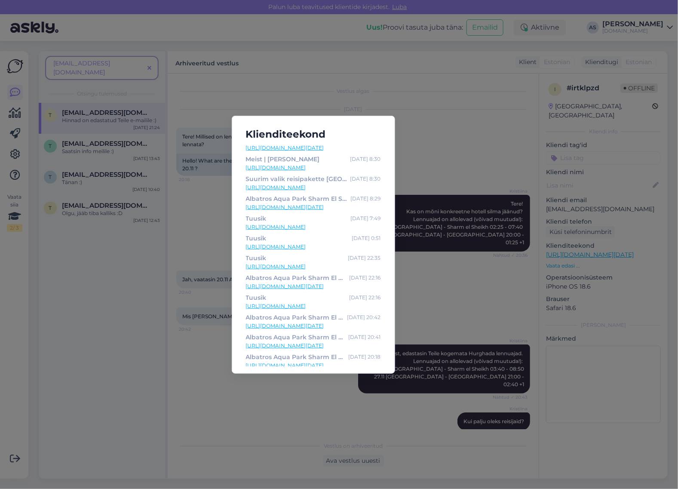
scroll to position [16, 0]
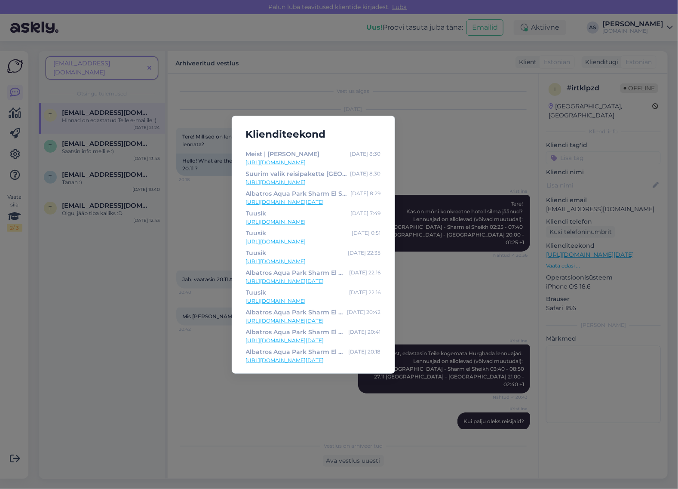
click at [468, 278] on div "Klienditeekond Albatros Aqua Park Sharm El Sheikh | Tuusik [DATE] 8:51 [URL][DO…" at bounding box center [339, 244] width 678 height 489
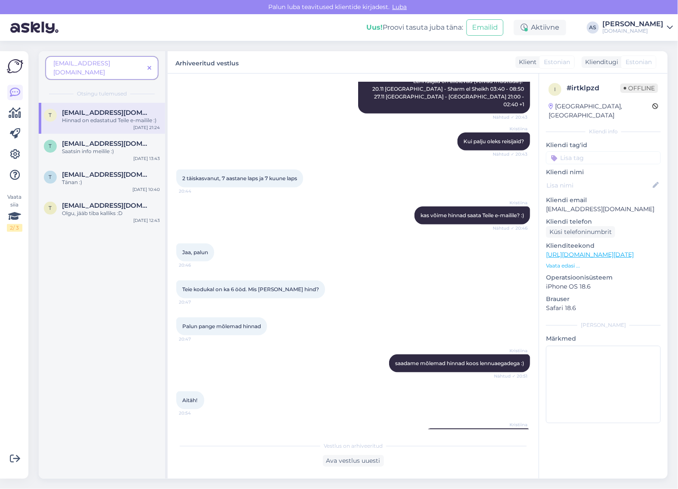
scroll to position [282, 0]
